Goal: Information Seeking & Learning: Learn about a topic

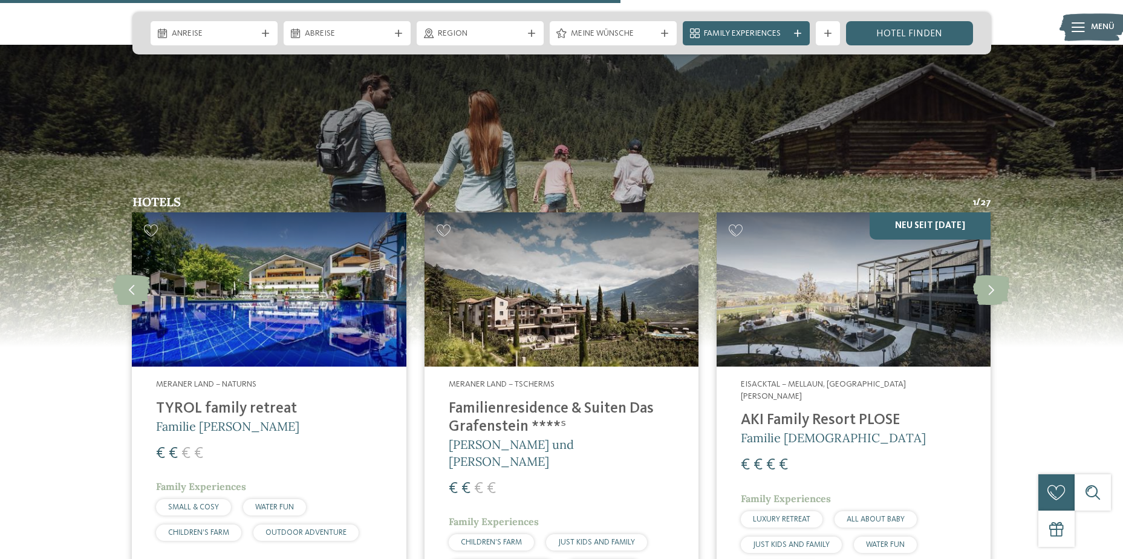
scroll to position [3084, 0]
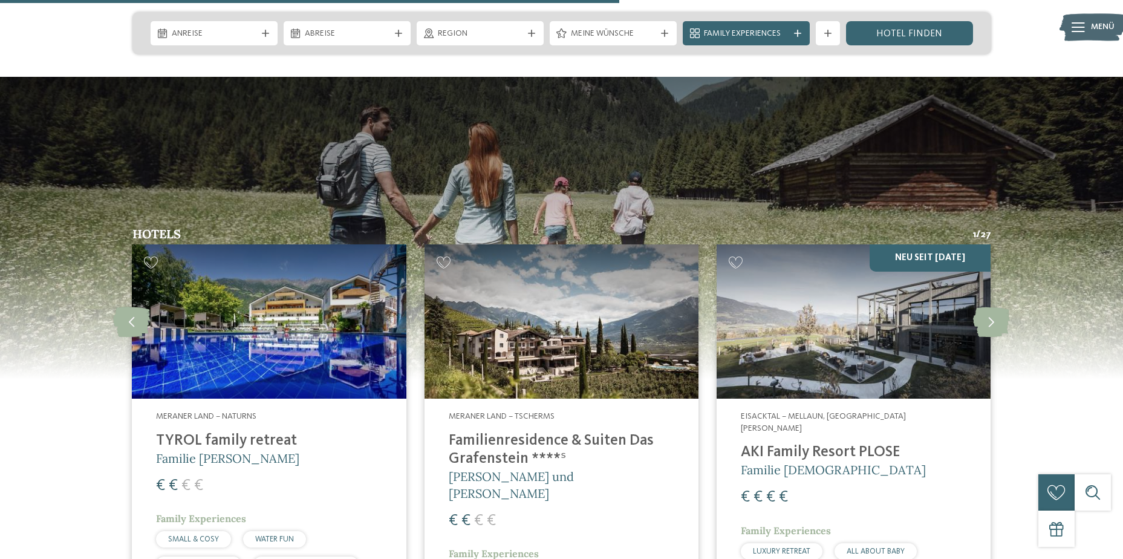
click at [819, 283] on img at bounding box center [854, 321] width 274 height 154
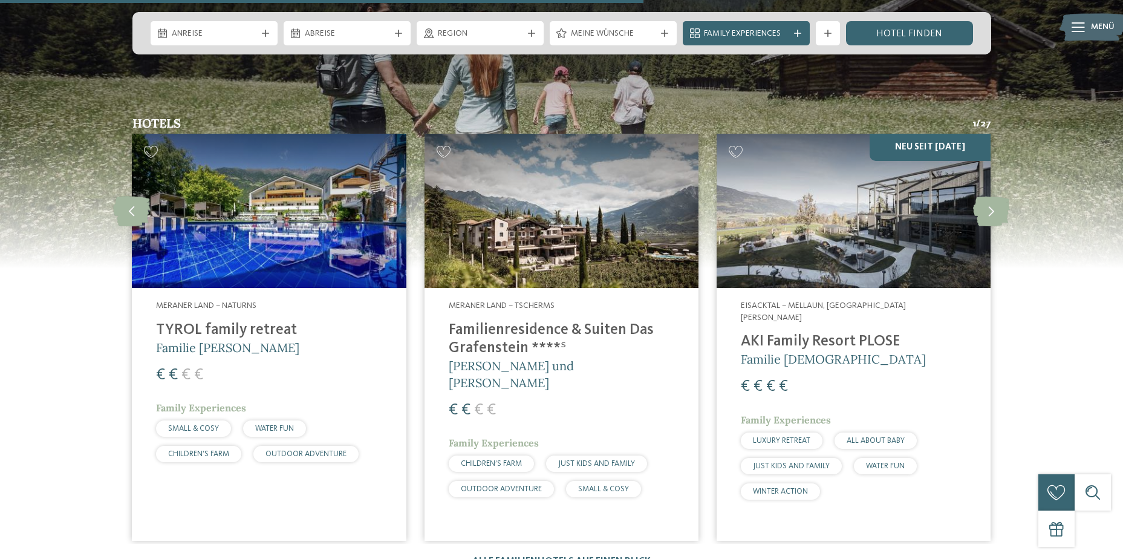
scroll to position [3205, 0]
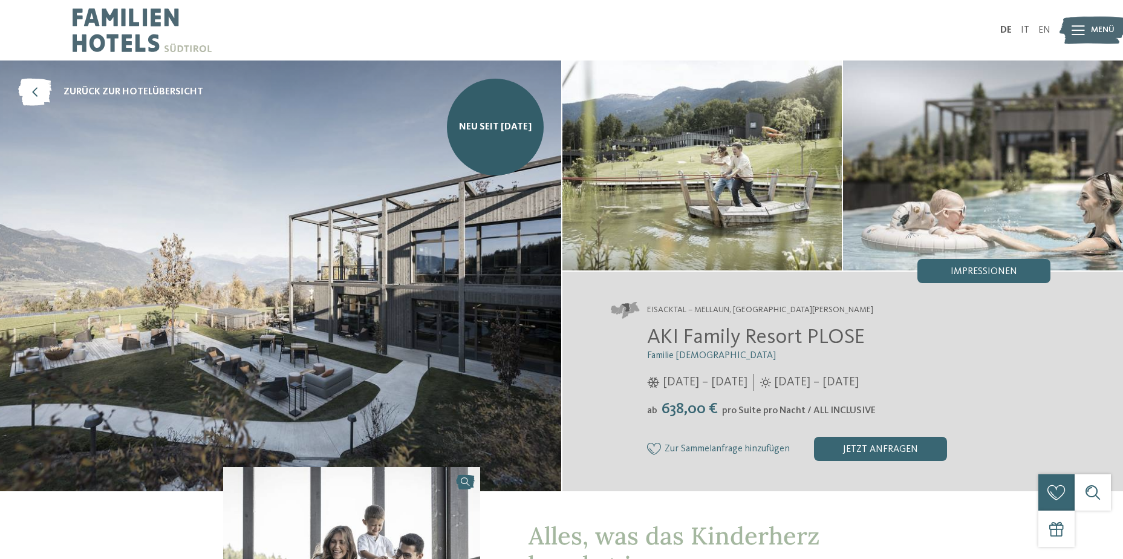
click at [315, 209] on img at bounding box center [280, 275] width 561 height 431
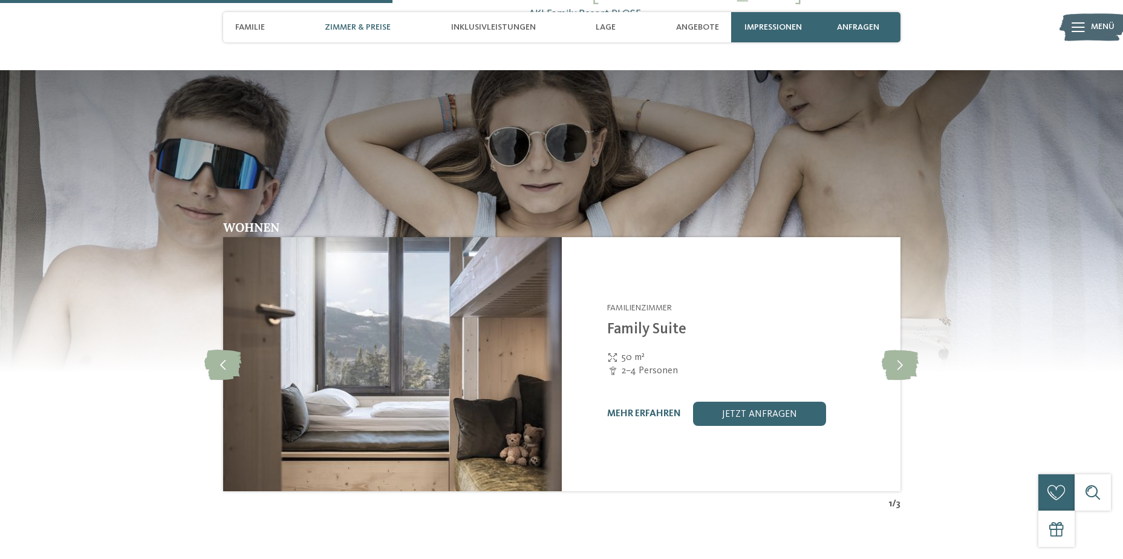
scroll to position [1512, 0]
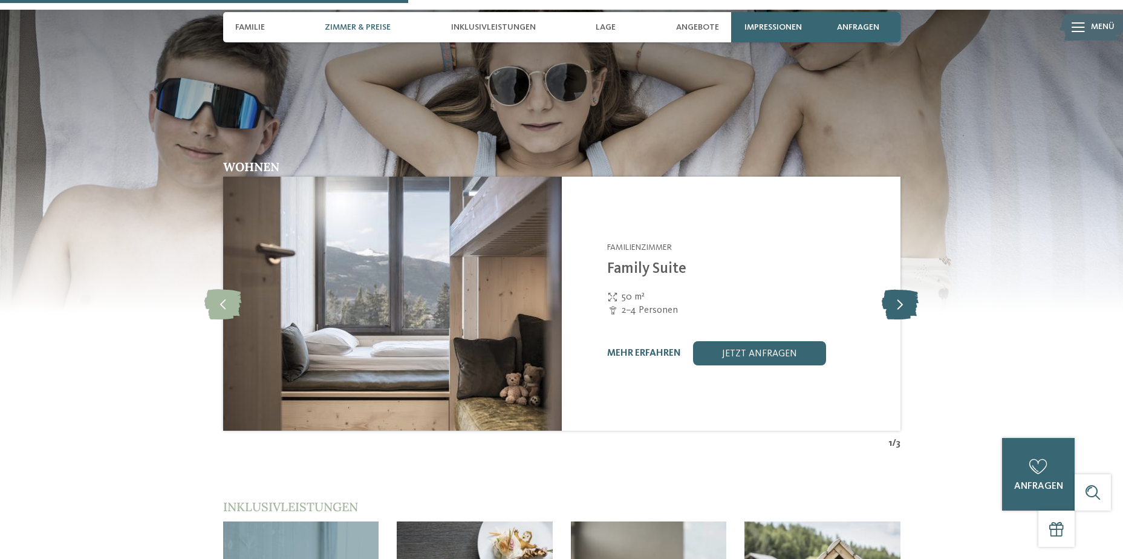
click at [905, 288] on icon at bounding box center [900, 303] width 37 height 30
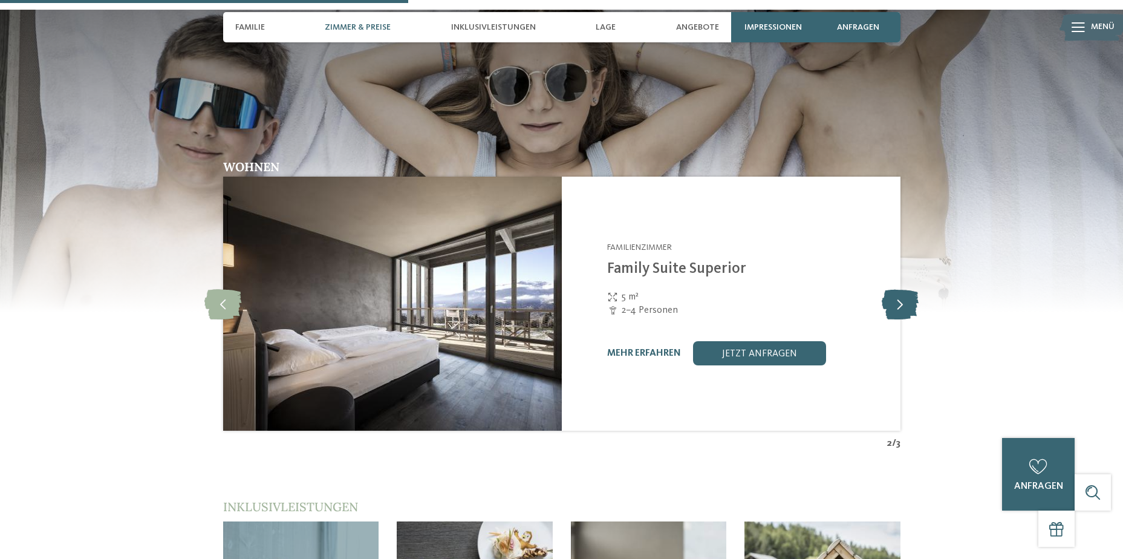
click at [905, 288] on icon at bounding box center [900, 303] width 37 height 30
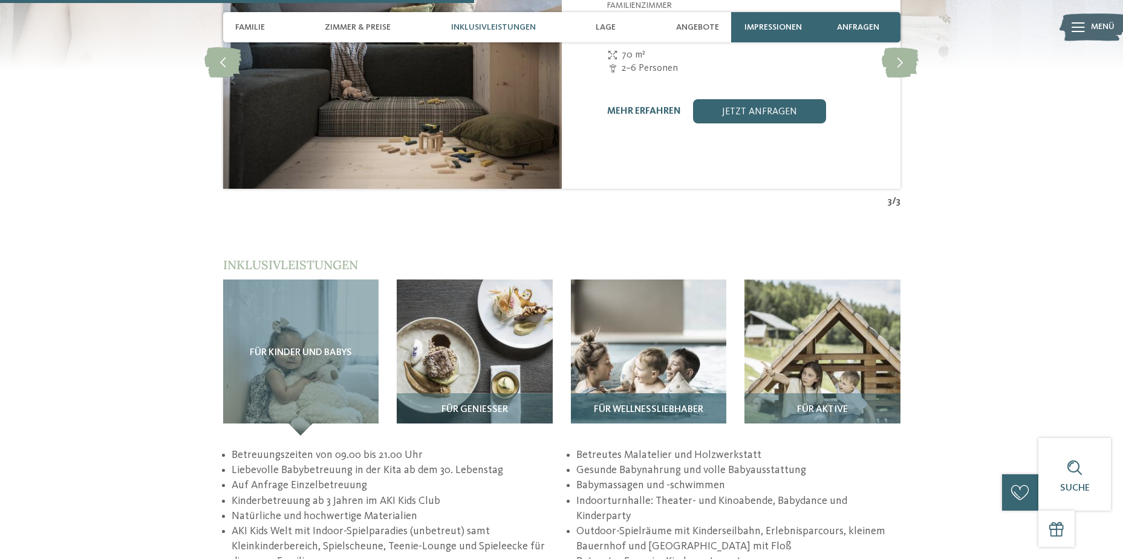
scroll to position [1814, 0]
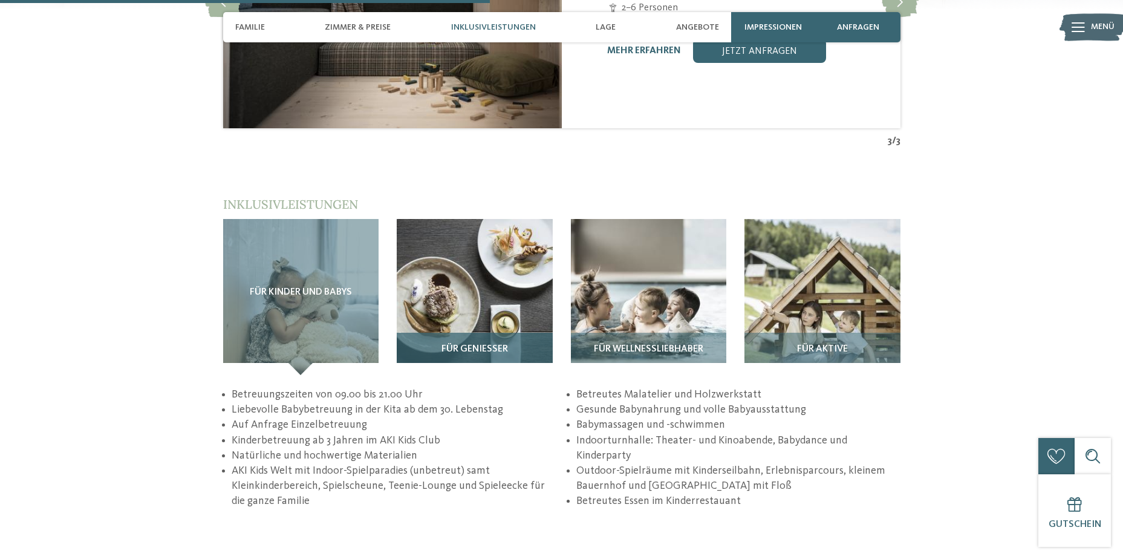
click at [447, 252] on img at bounding box center [475, 297] width 156 height 156
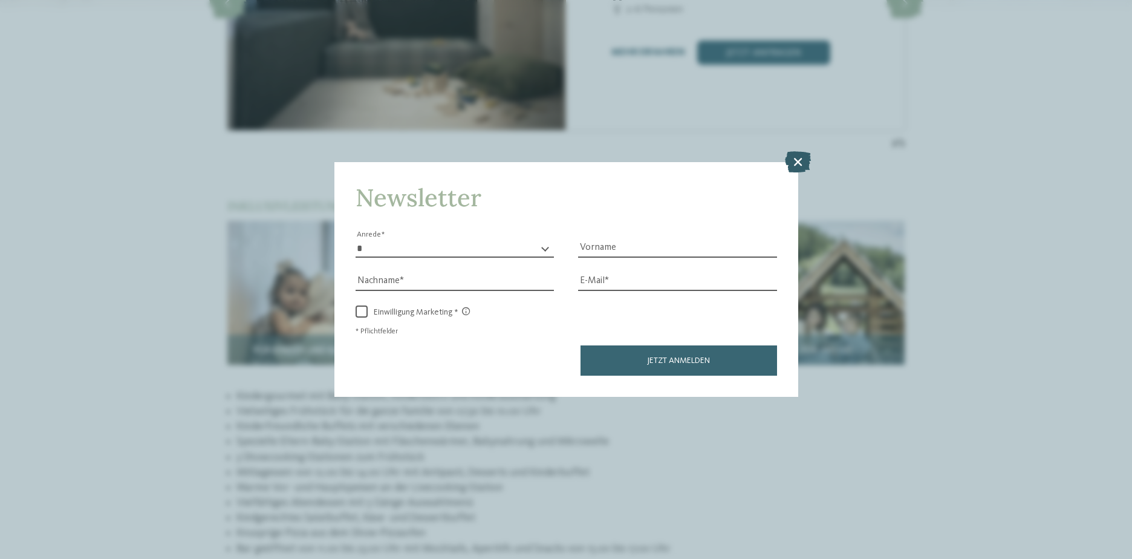
click at [802, 162] on icon at bounding box center [798, 161] width 26 height 21
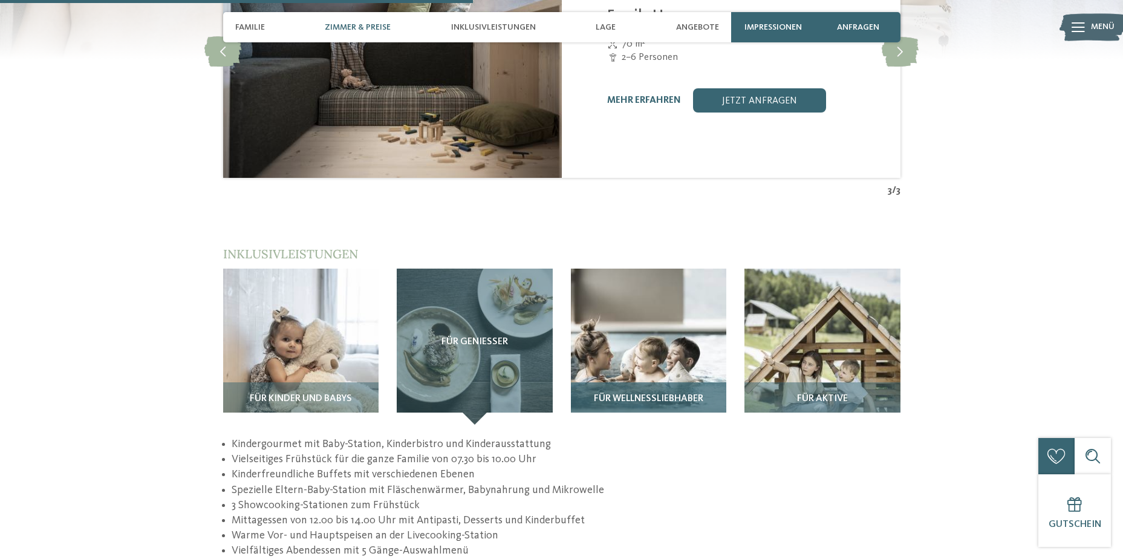
scroll to position [1754, 0]
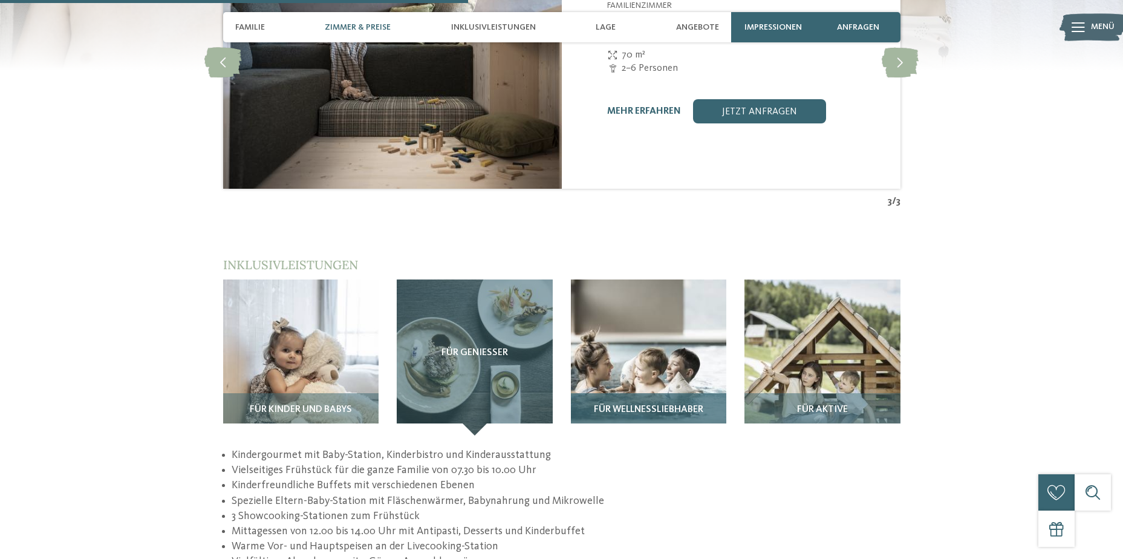
click at [638, 279] on img at bounding box center [649, 357] width 156 height 156
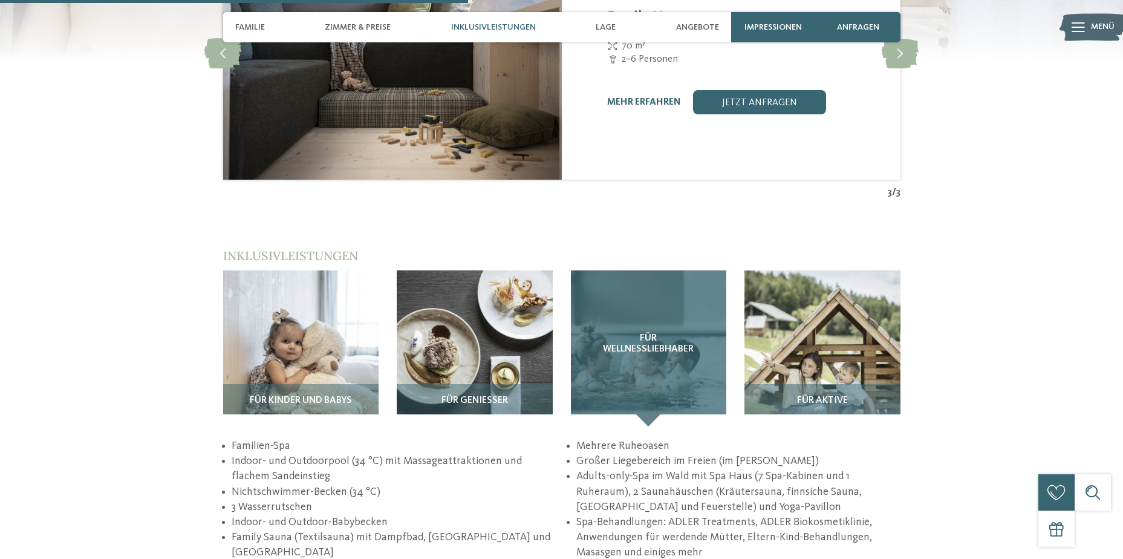
scroll to position [1814, 0]
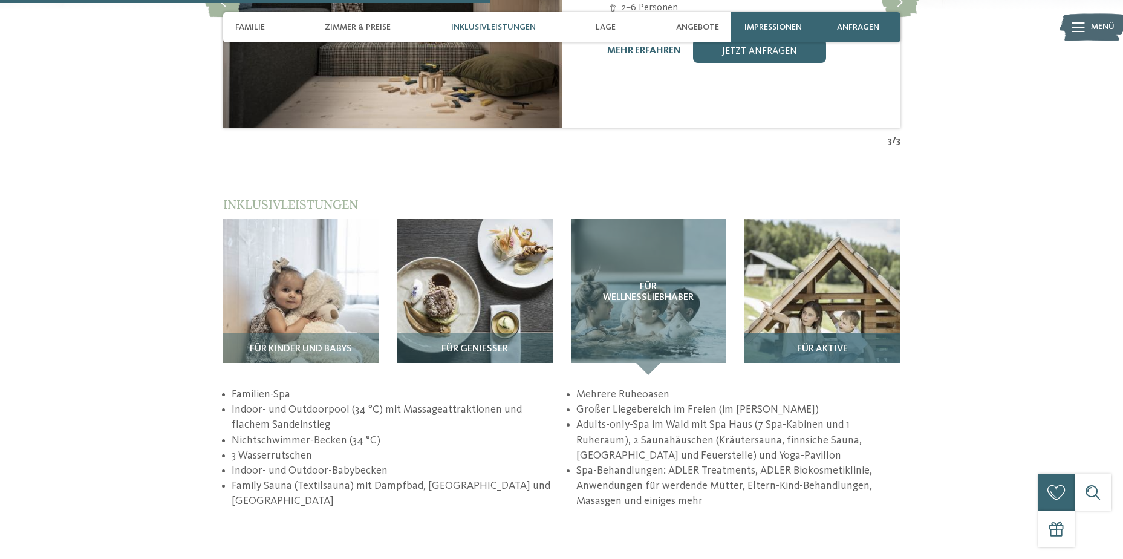
click at [802, 239] on img at bounding box center [822, 297] width 156 height 156
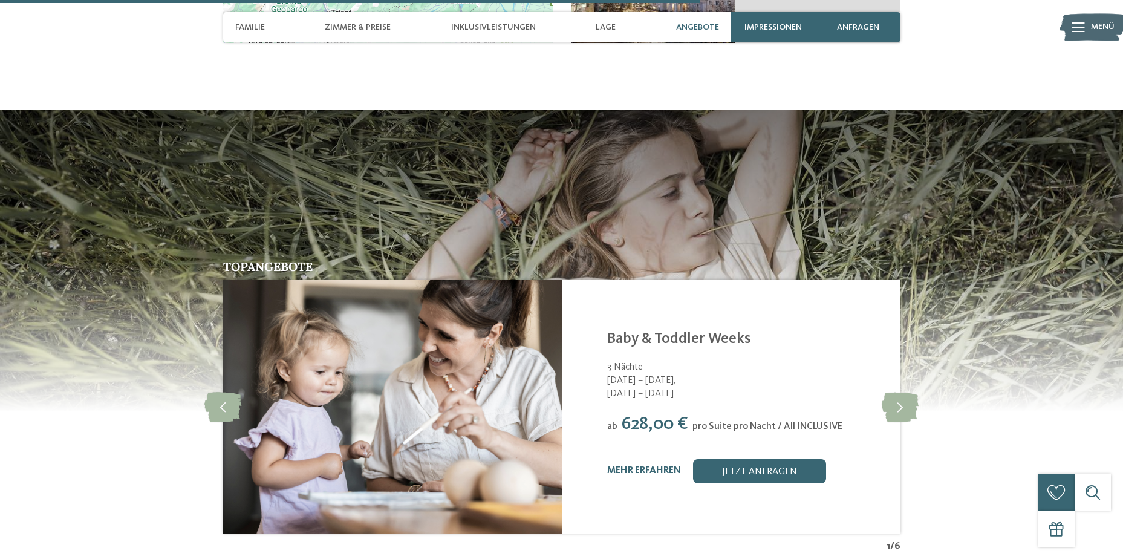
scroll to position [2600, 0]
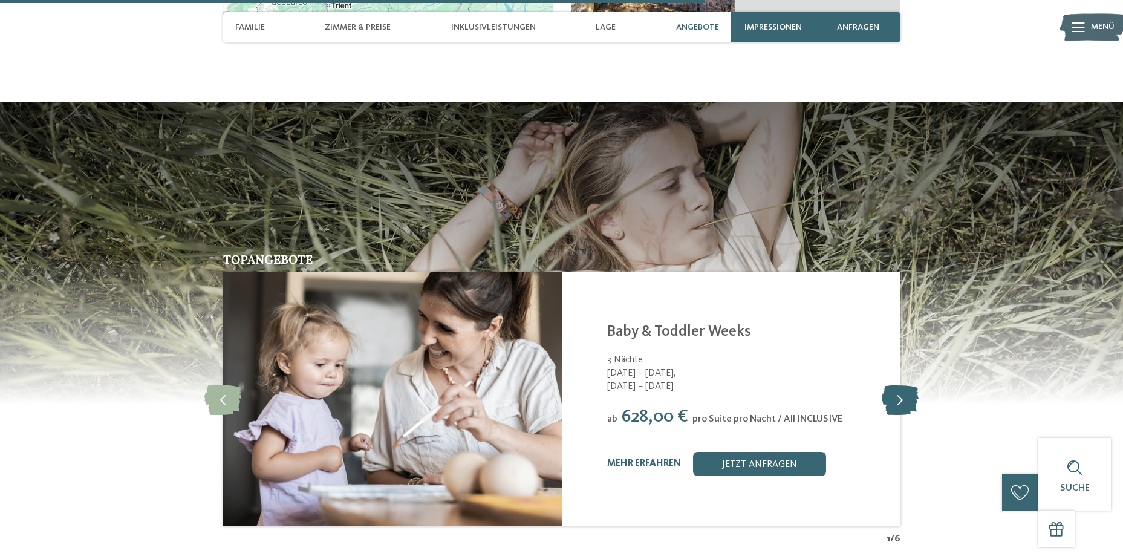
click at [908, 384] on icon at bounding box center [900, 399] width 37 height 30
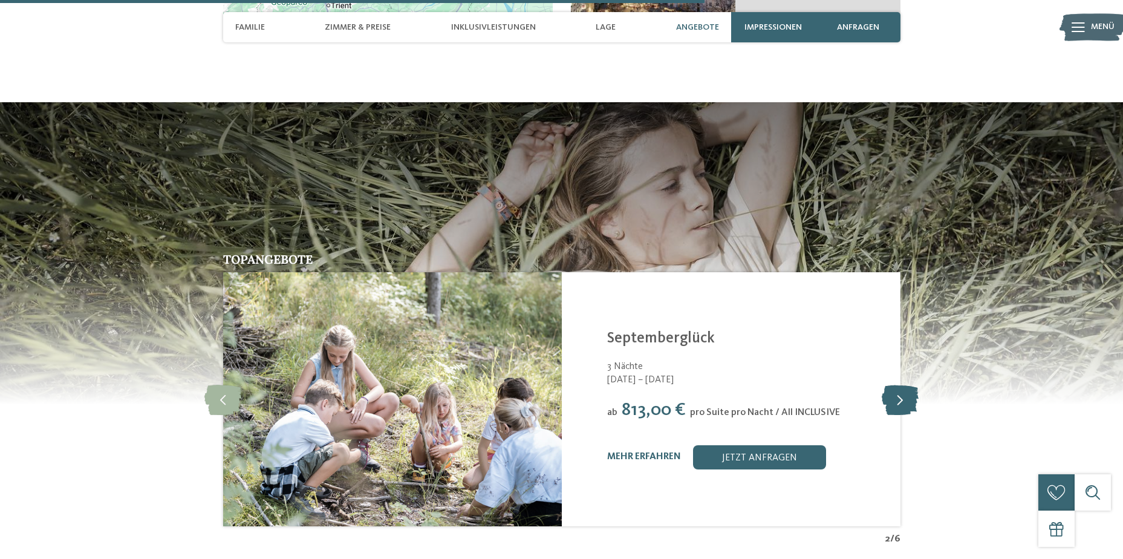
click at [908, 384] on icon at bounding box center [900, 399] width 37 height 30
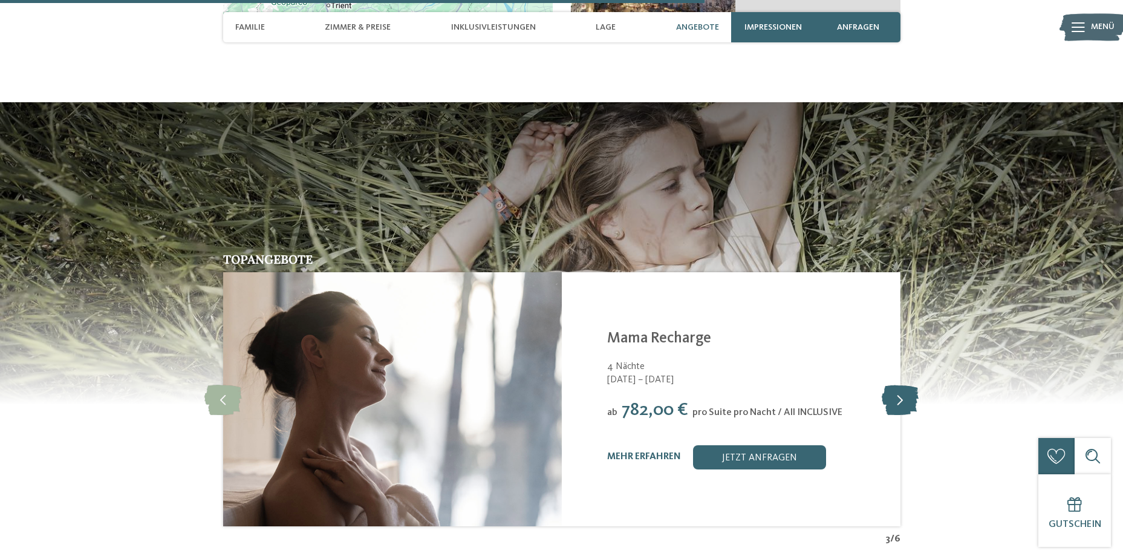
click at [908, 384] on icon at bounding box center [900, 399] width 37 height 30
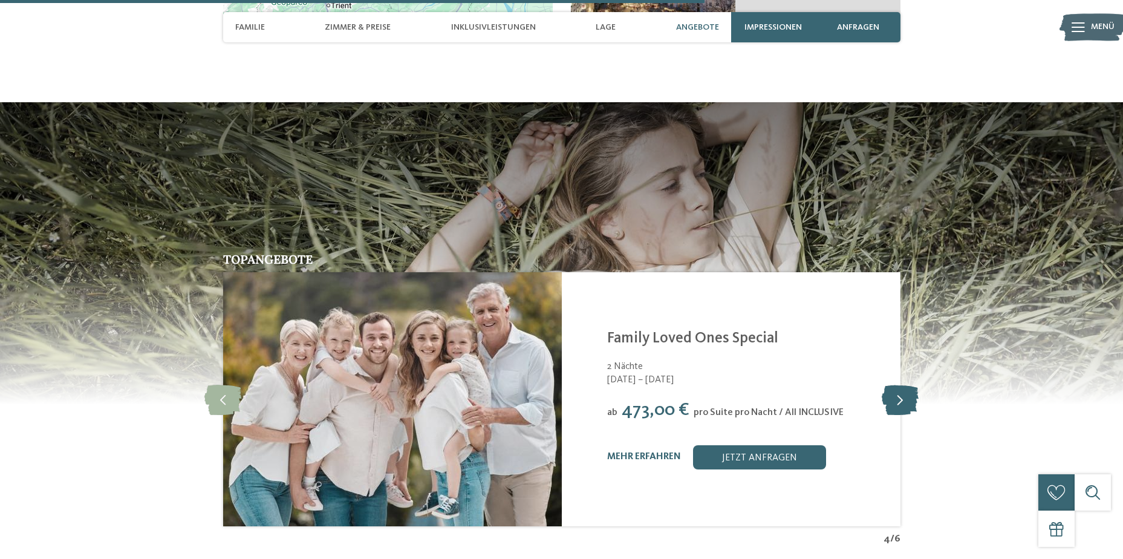
click at [908, 384] on icon at bounding box center [900, 399] width 37 height 30
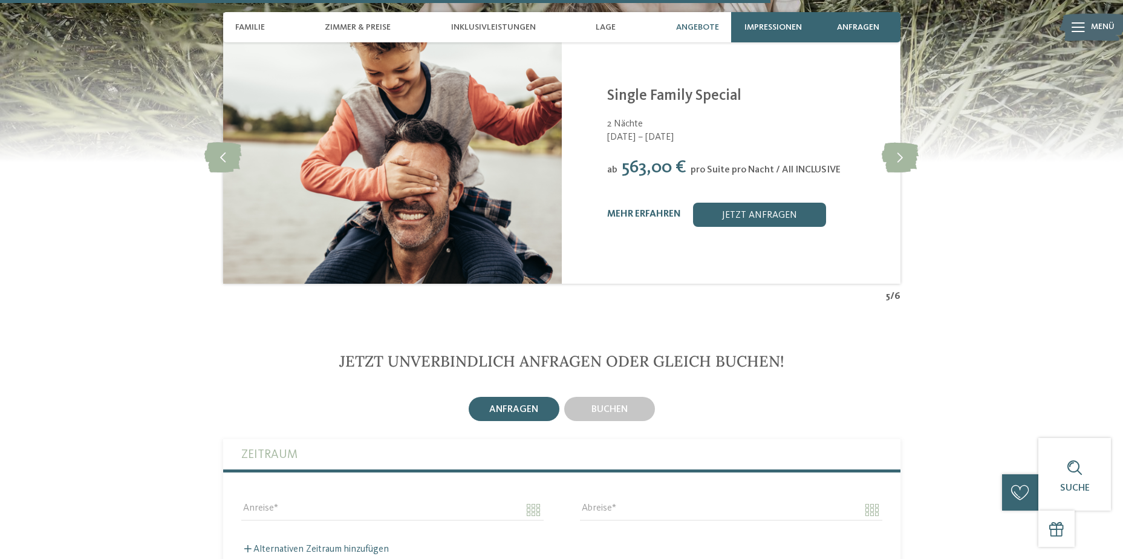
scroll to position [2842, 0]
click at [593, 16] on div "Lage" at bounding box center [606, 27] width 32 height 30
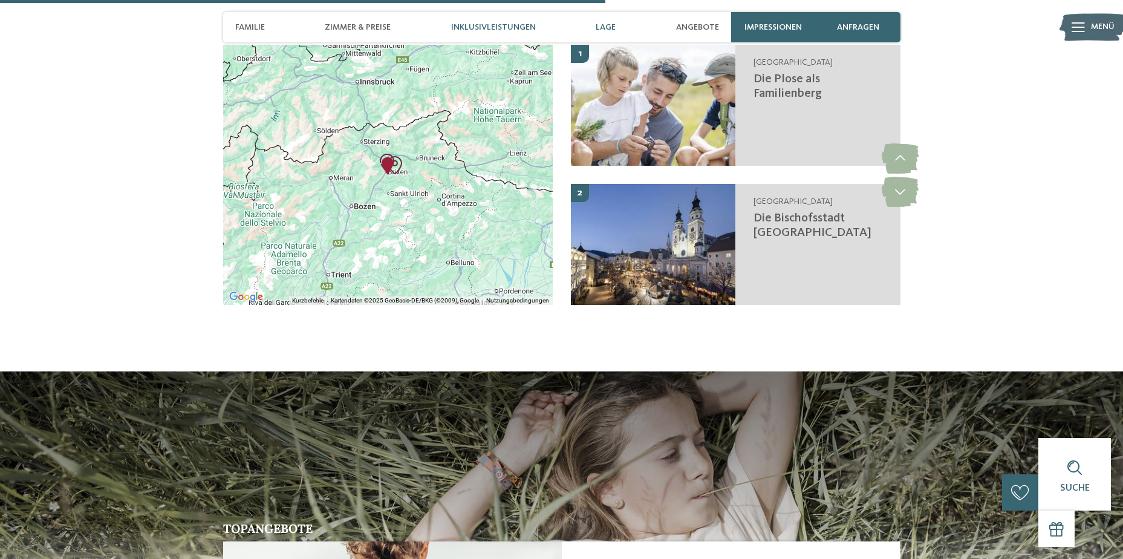
scroll to position [2245, 0]
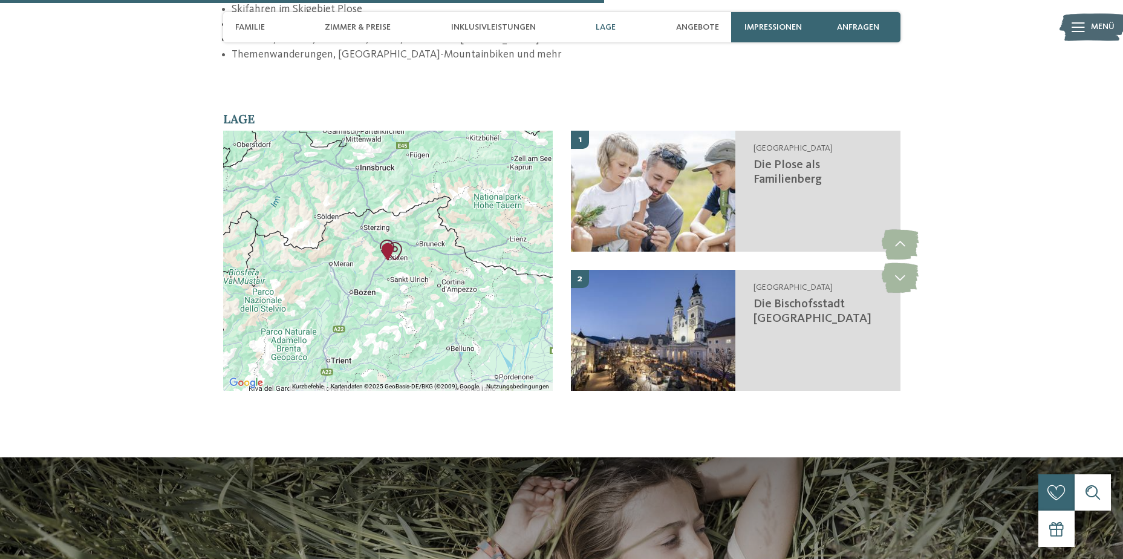
click at [481, 165] on div at bounding box center [388, 261] width 330 height 260
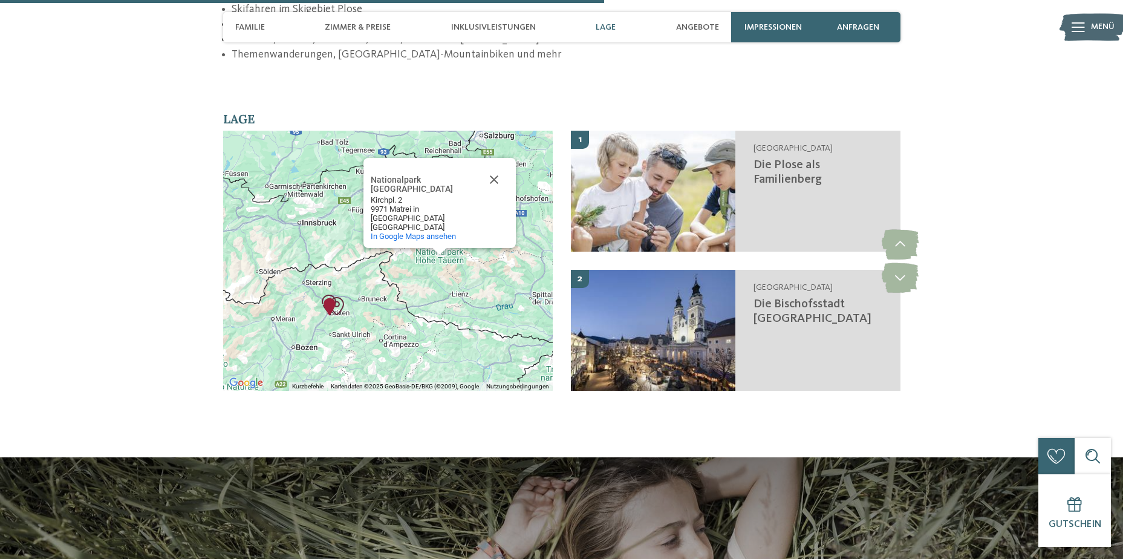
click at [325, 293] on img "AKI Family Resort PLOSE" at bounding box center [330, 307] width 28 height 28
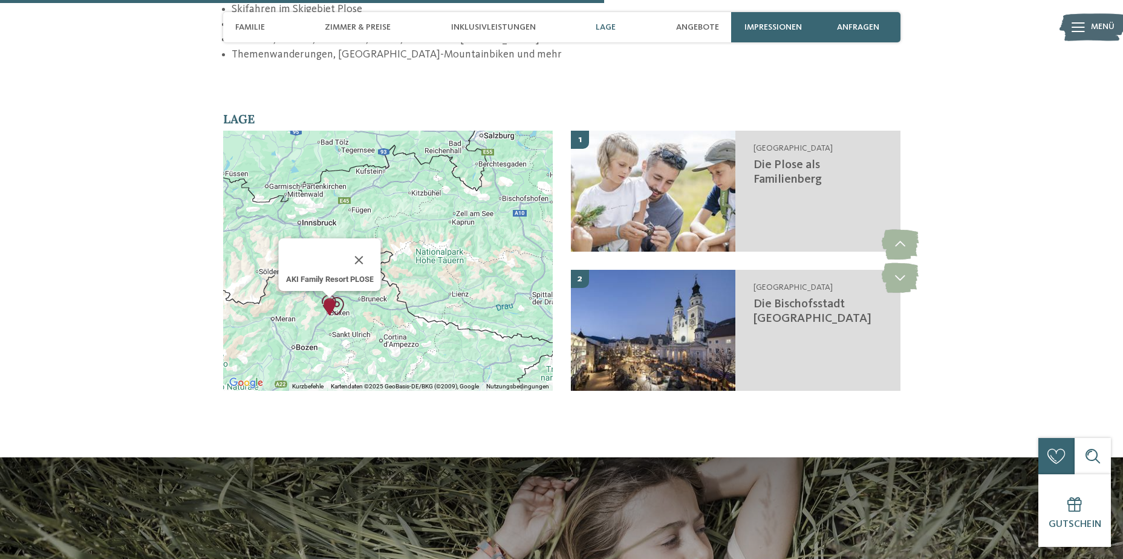
click at [336, 293] on img "AKI Family Resort PLOSE" at bounding box center [330, 307] width 28 height 28
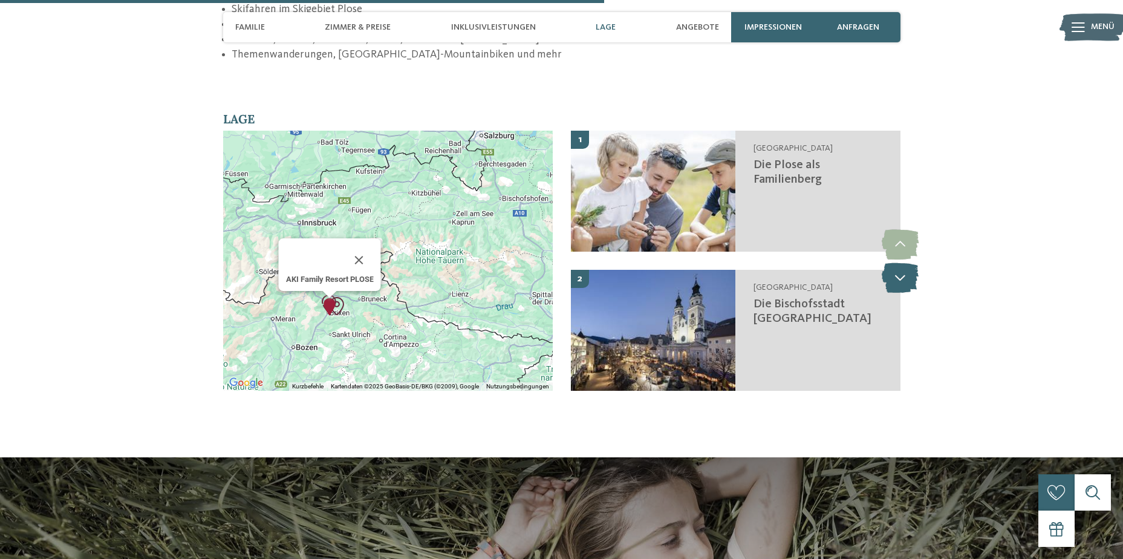
click at [892, 262] on icon at bounding box center [900, 277] width 37 height 30
click at [908, 262] on icon at bounding box center [900, 277] width 37 height 30
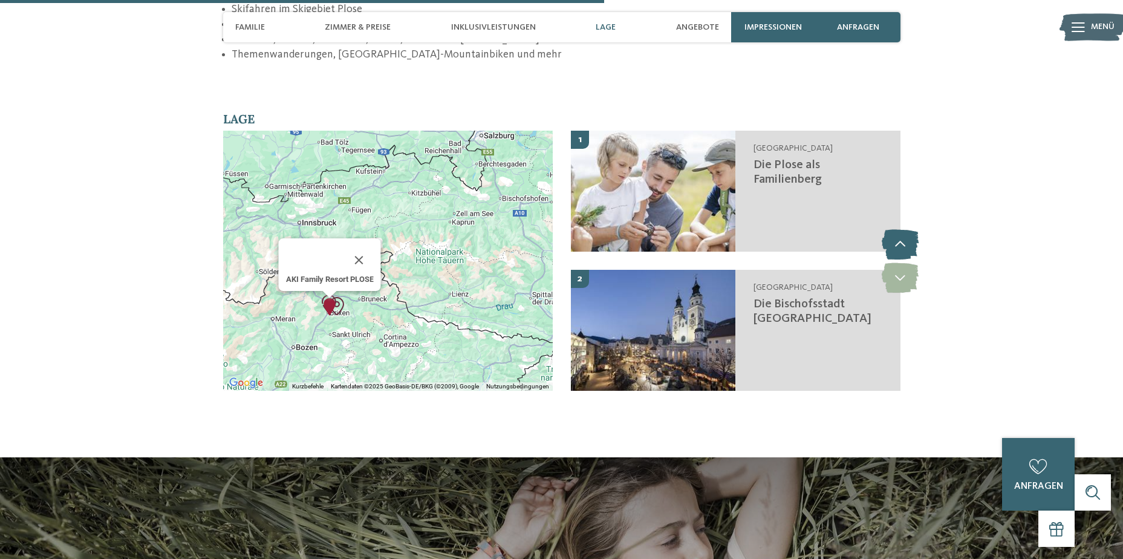
click at [910, 229] on icon at bounding box center [900, 244] width 37 height 30
click at [897, 262] on icon at bounding box center [900, 277] width 37 height 30
click at [511, 27] on span "Inklusivleistungen" at bounding box center [493, 27] width 85 height 10
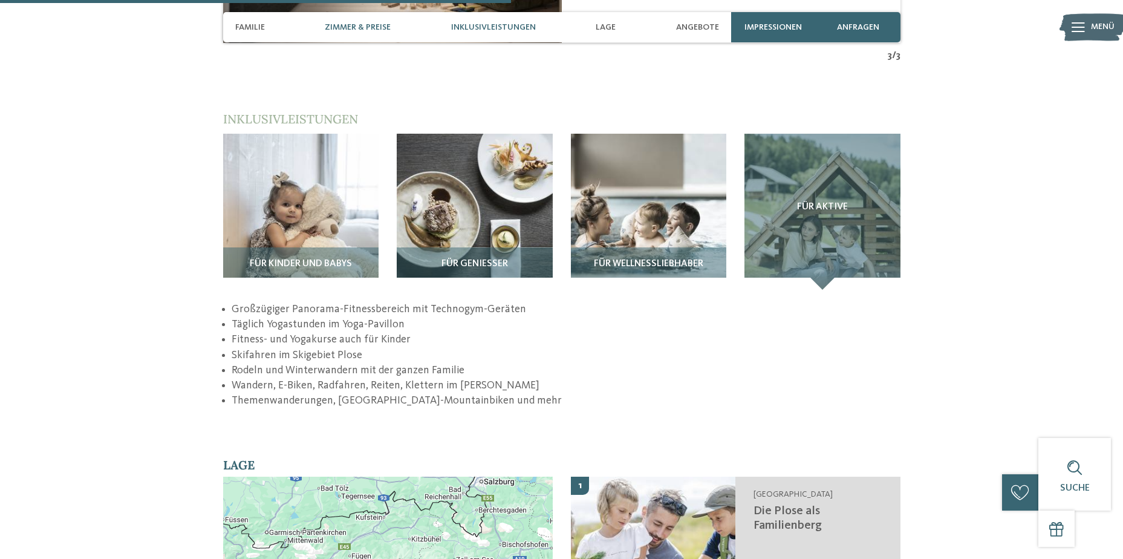
click at [339, 28] on span "Zimmer & Preise" at bounding box center [358, 27] width 66 height 10
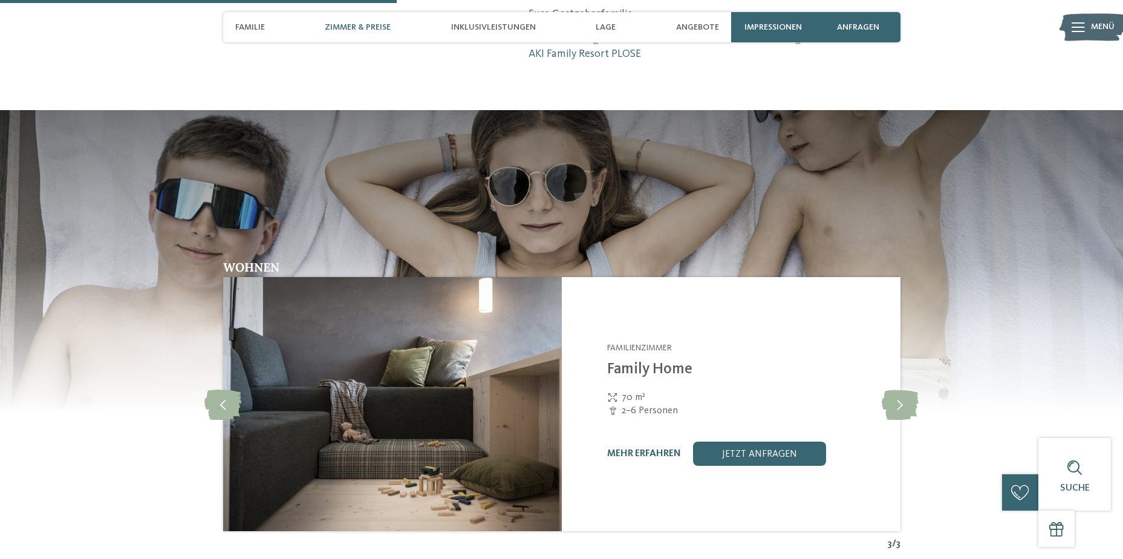
scroll to position [1411, 0]
click at [252, 28] on span "Familie" at bounding box center [250, 27] width 30 height 10
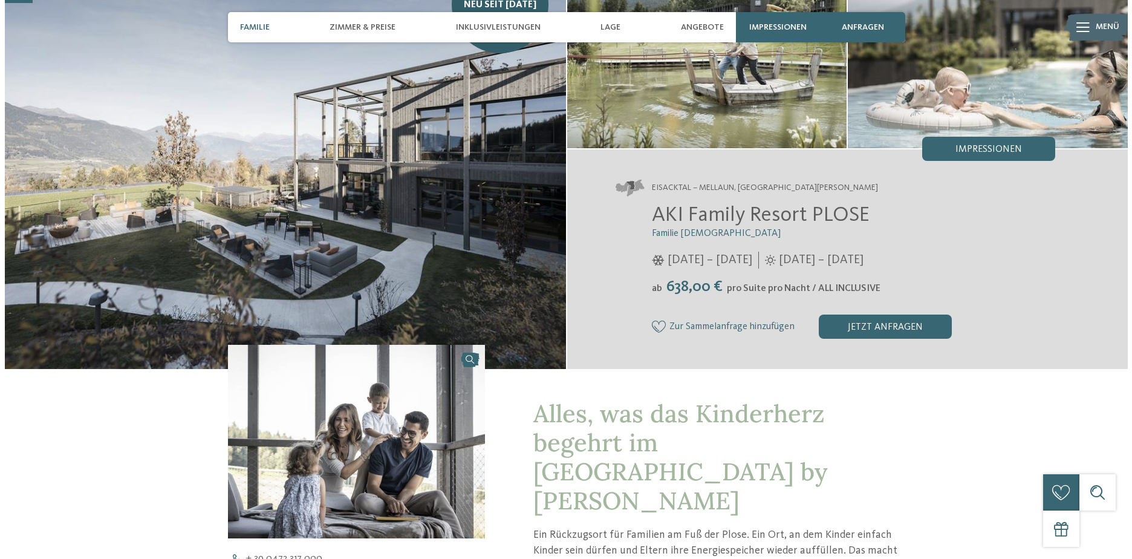
scroll to position [0, 0]
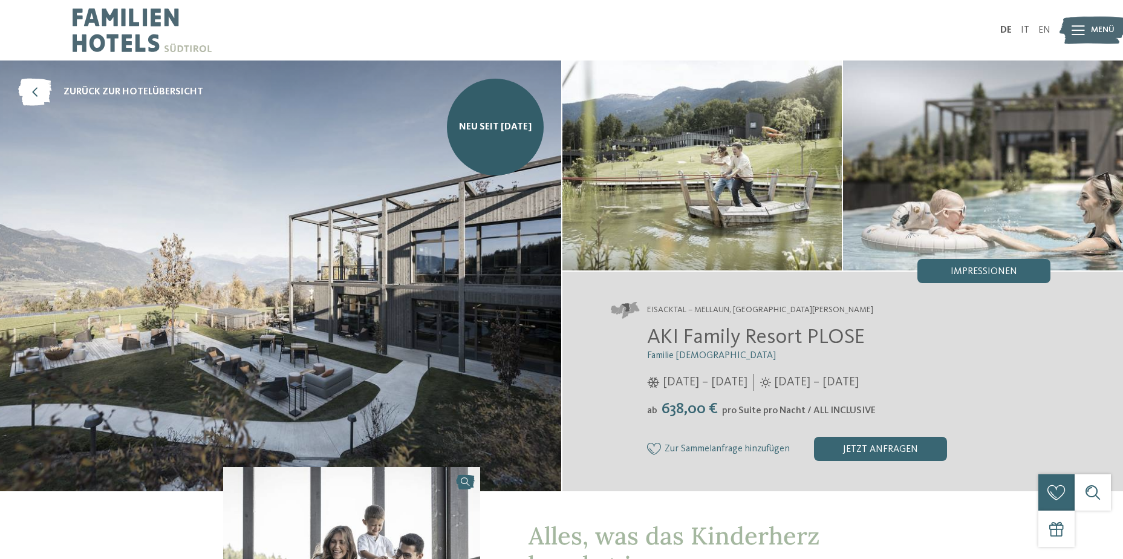
click at [1096, 26] on span "Menü" at bounding box center [1103, 30] width 24 height 12
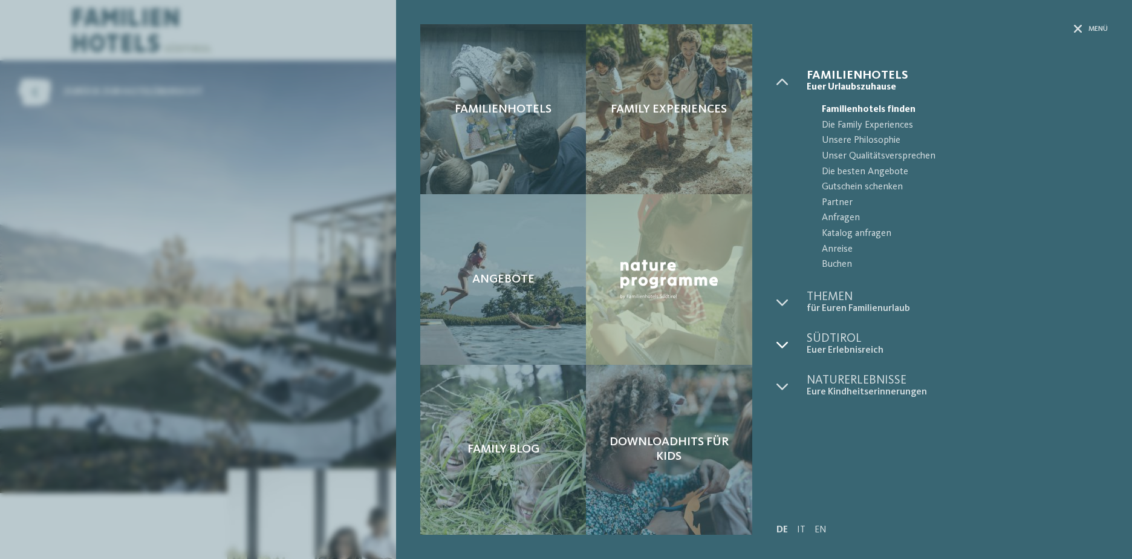
click at [781, 340] on icon at bounding box center [782, 345] width 12 height 12
click at [845, 370] on span "Dolomiten" at bounding box center [965, 373] width 286 height 16
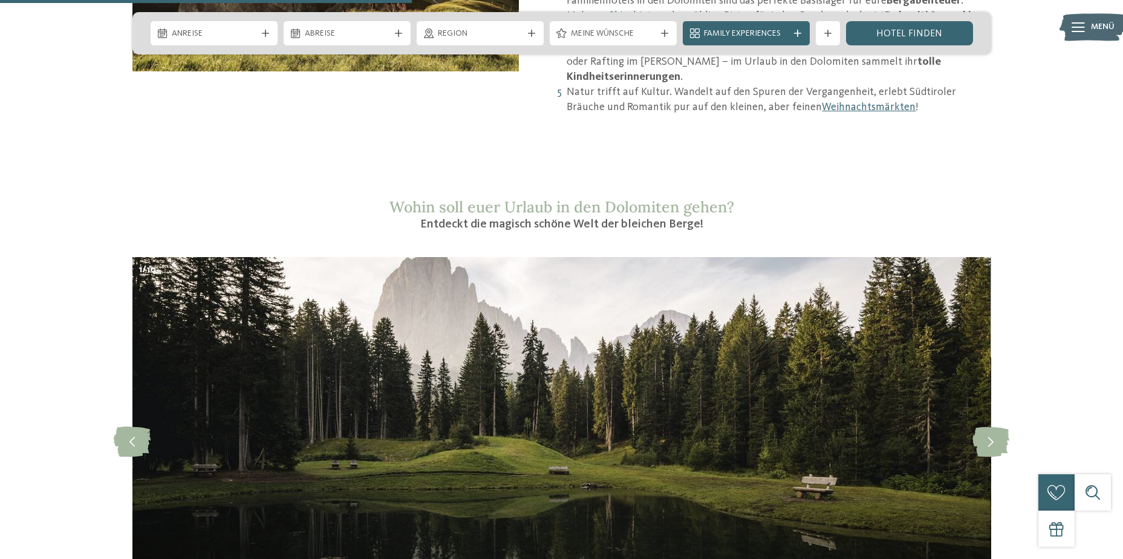
scroll to position [1209, 0]
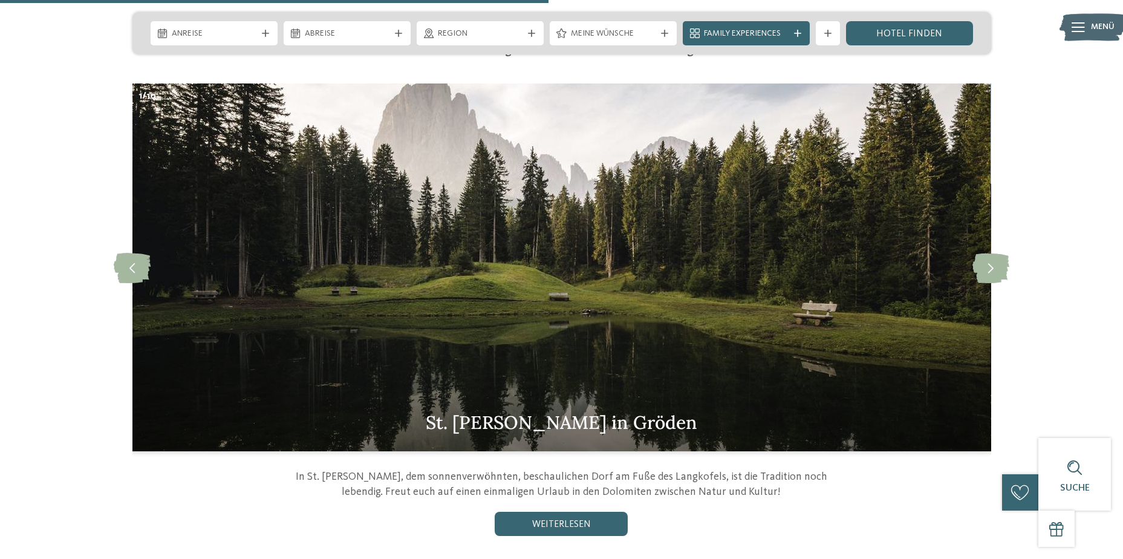
click at [1060, 297] on div "slide 2 of 10 Corvara Ein kleines, sonnenverwöhntes Bergdorf auf 1 568 Metern. …" at bounding box center [562, 309] width 1004 height 453
